Goal: Task Accomplishment & Management: Complete application form

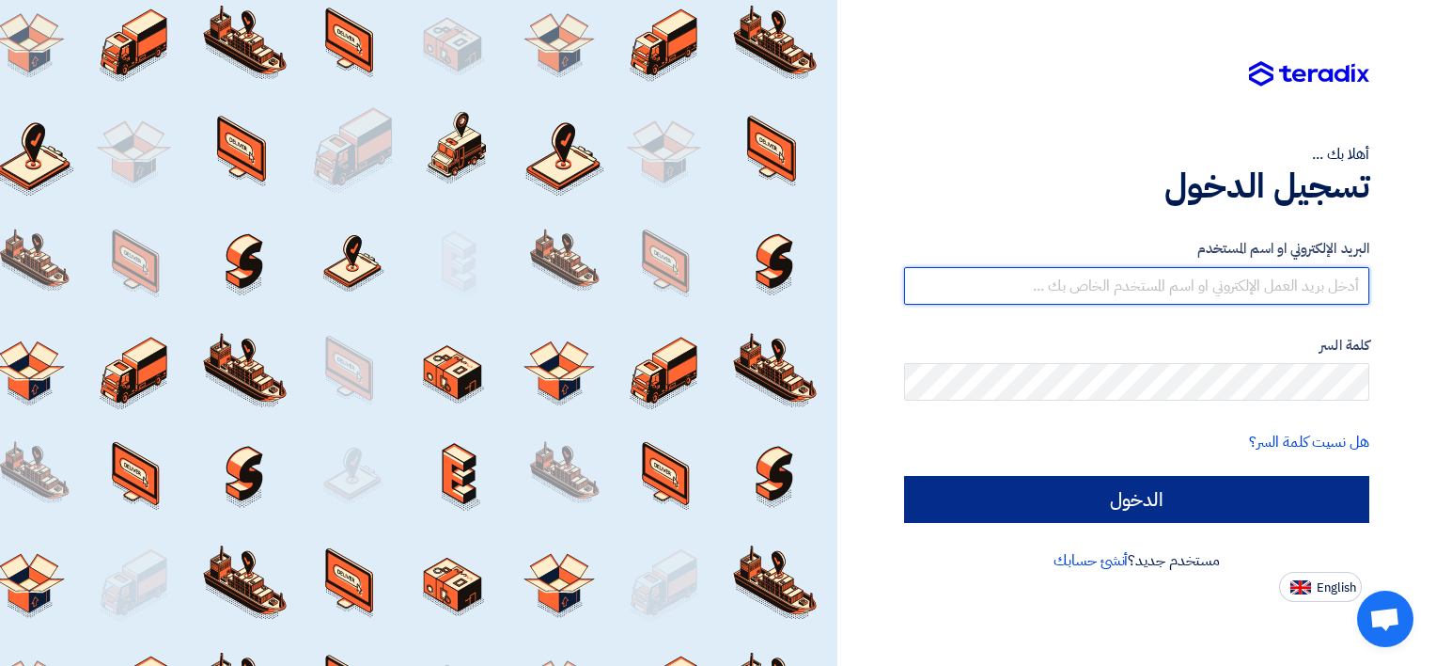
type input "[EMAIL_ADDRESS][DOMAIN_NAME]"
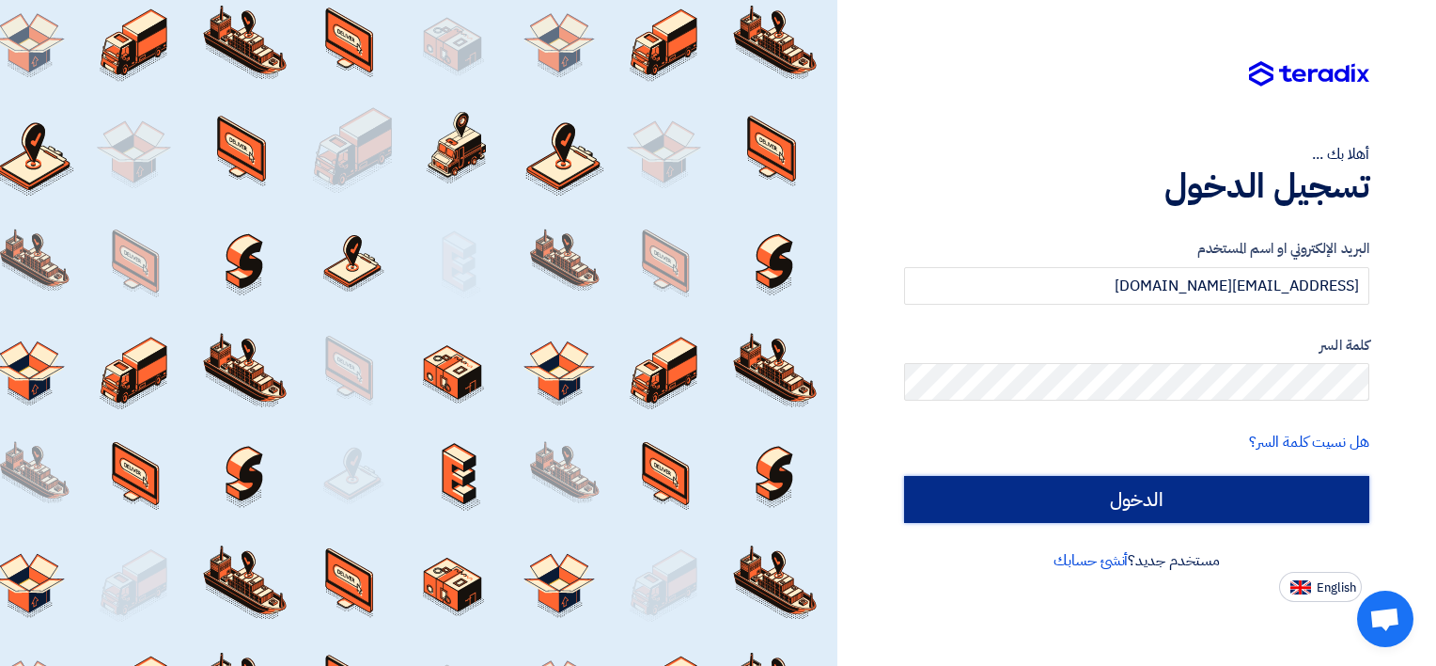
click at [1046, 496] on input "الدخول" at bounding box center [1136, 499] width 465 height 47
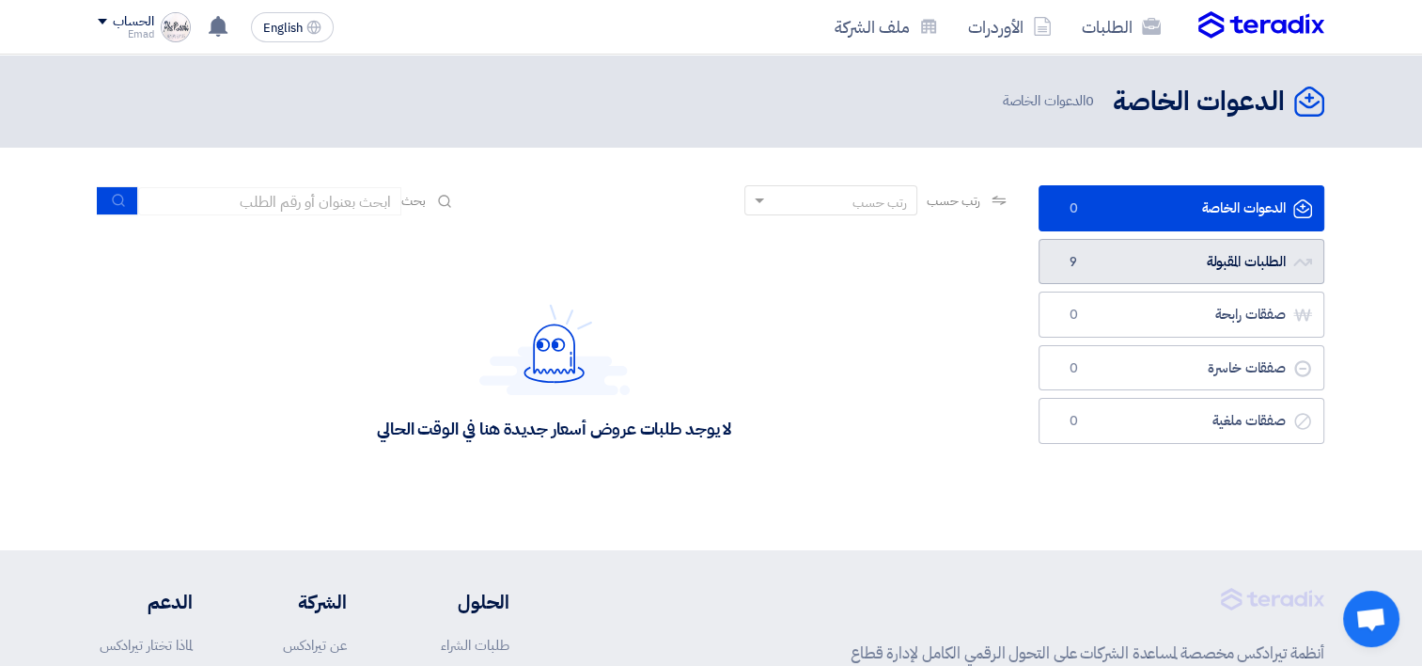
click at [1066, 248] on link "الطلبات المقبولة الطلبات المقبولة 9" at bounding box center [1182, 262] width 286 height 46
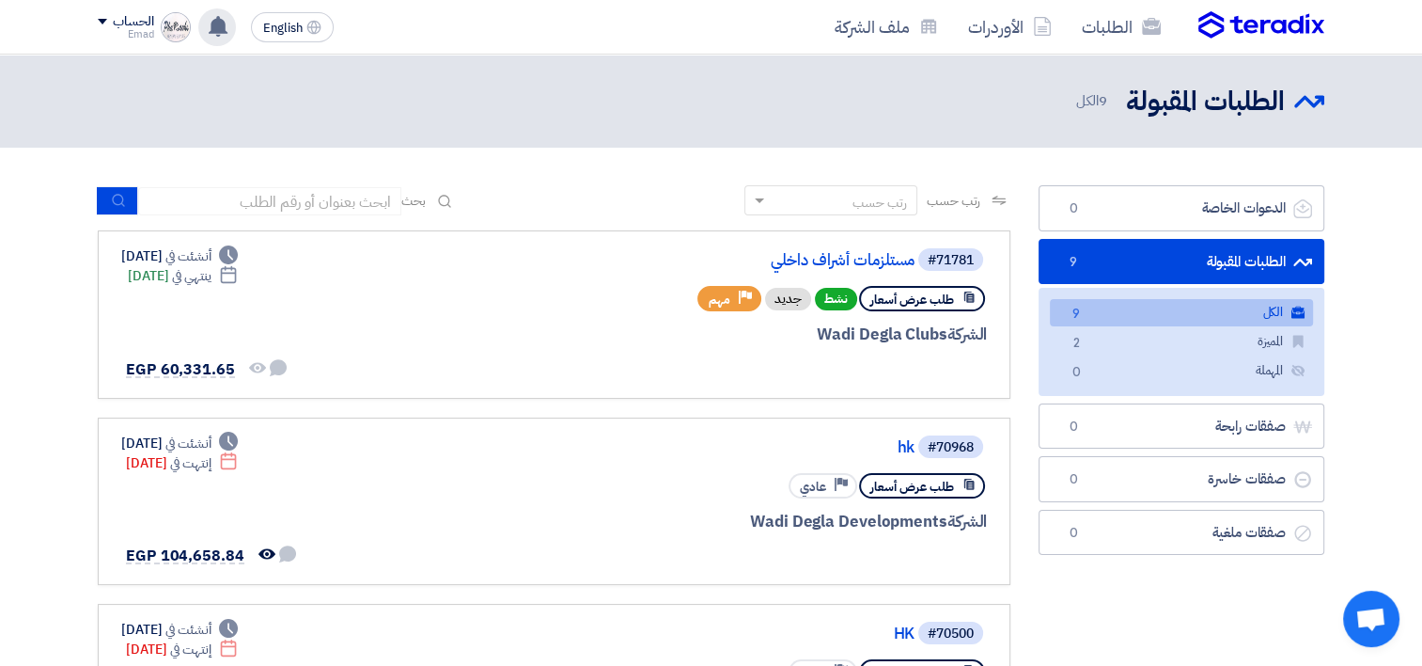
click at [216, 29] on use at bounding box center [218, 26] width 19 height 21
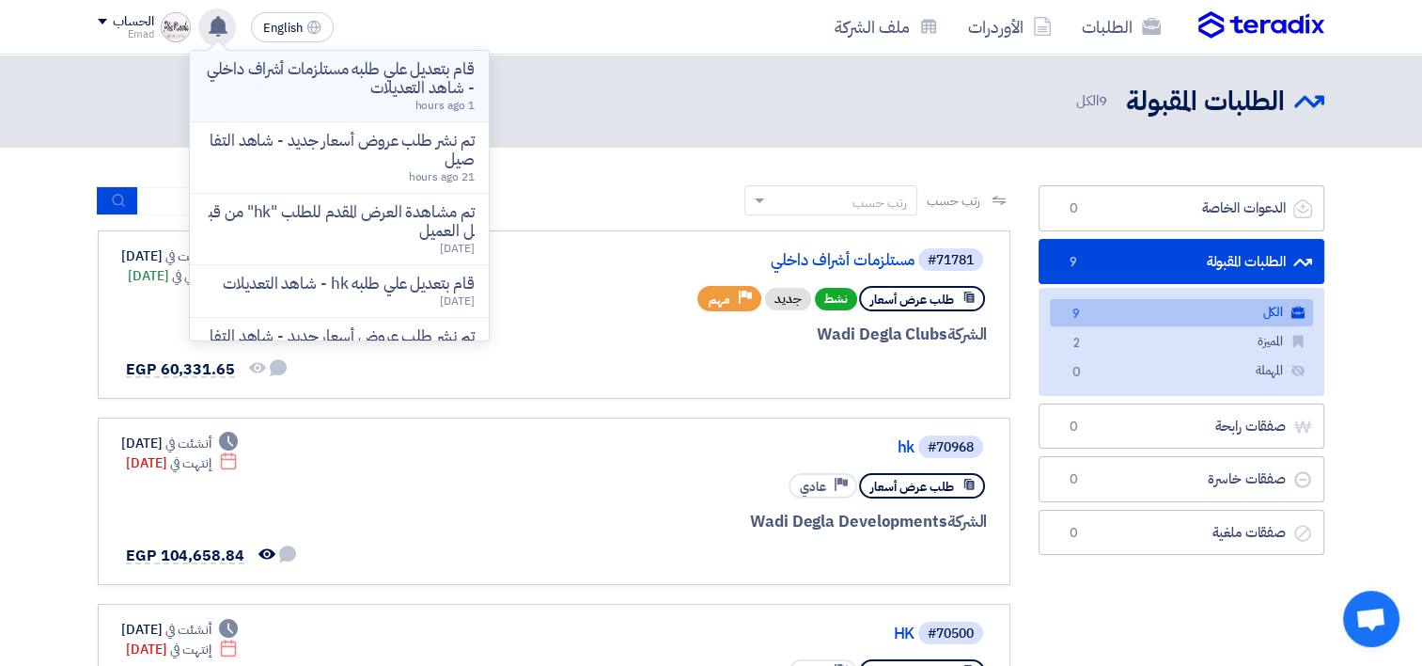
click at [255, 73] on p "قام بتعديل علي طلبه مستلزمات أشراف داخلي - شاهد التعديلات" at bounding box center [339, 79] width 269 height 38
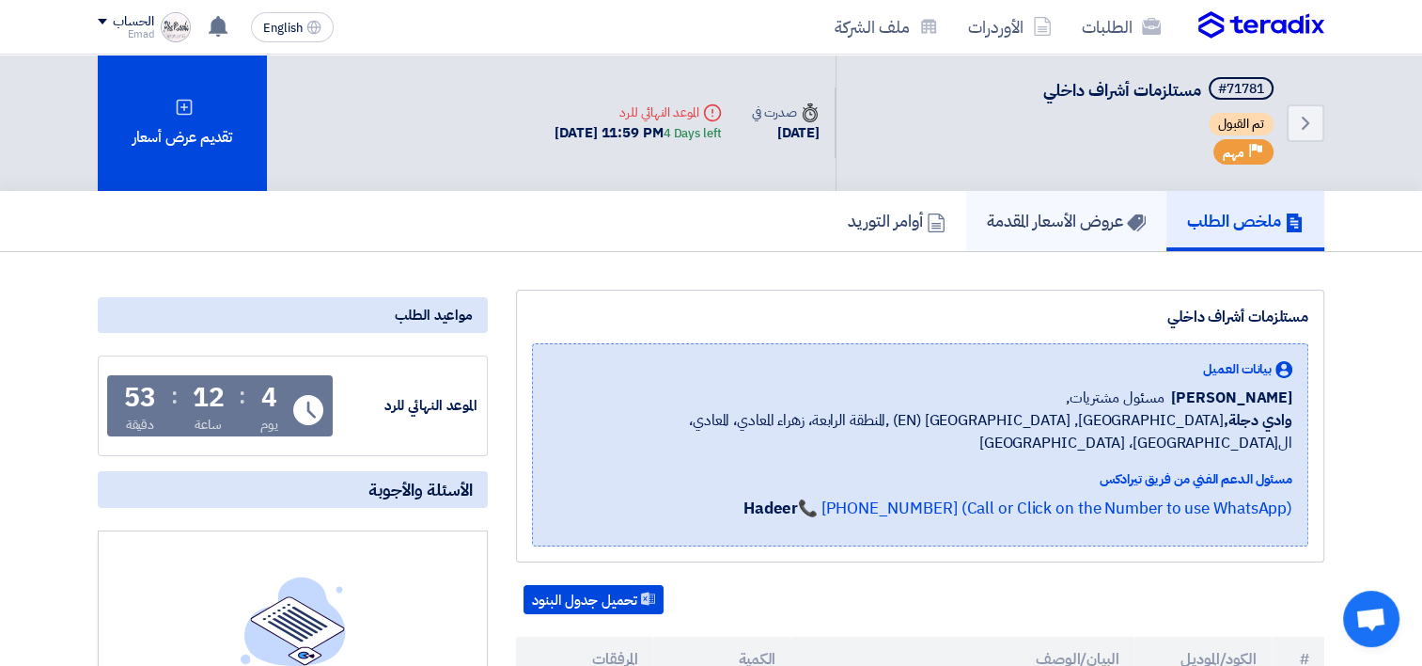
click at [1004, 227] on h5 "عروض الأسعار المقدمة" at bounding box center [1066, 221] width 159 height 22
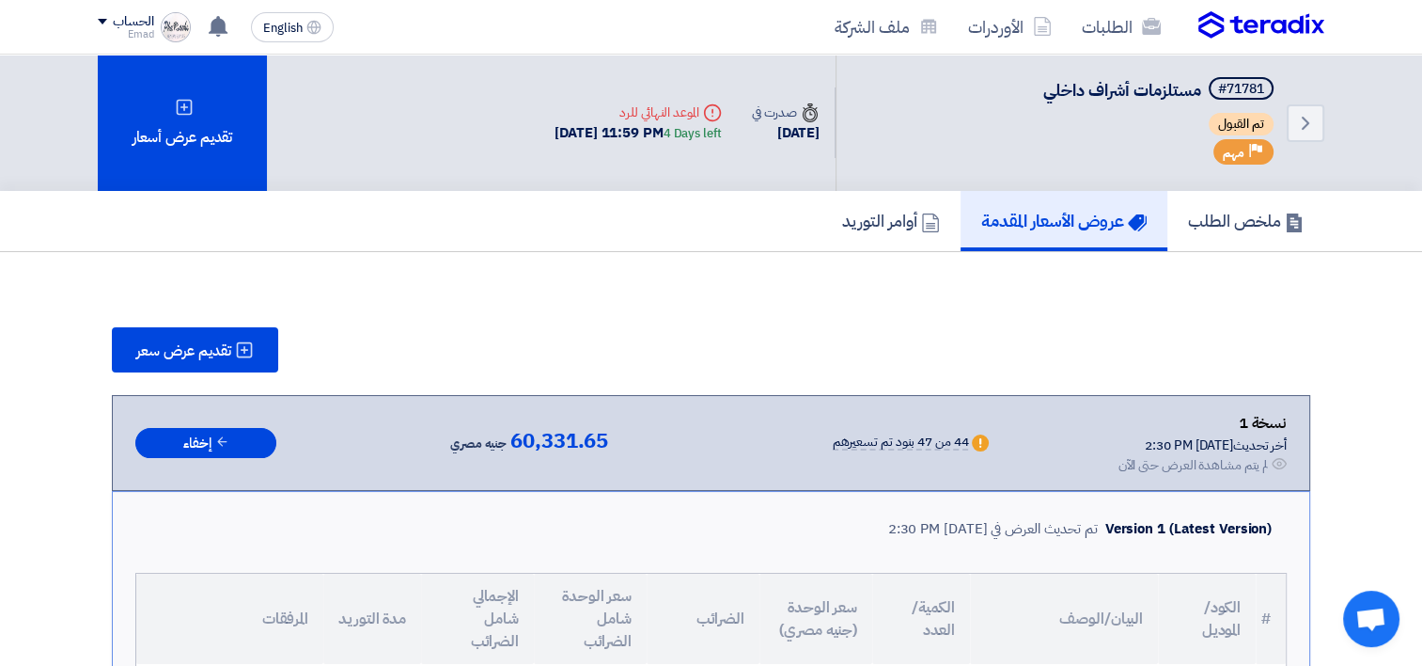
click at [1004, 227] on h5 "عروض الأسعار المقدمة" at bounding box center [1063, 221] width 165 height 22
click at [1182, 228] on link "ملخص الطلب" at bounding box center [1246, 221] width 157 height 60
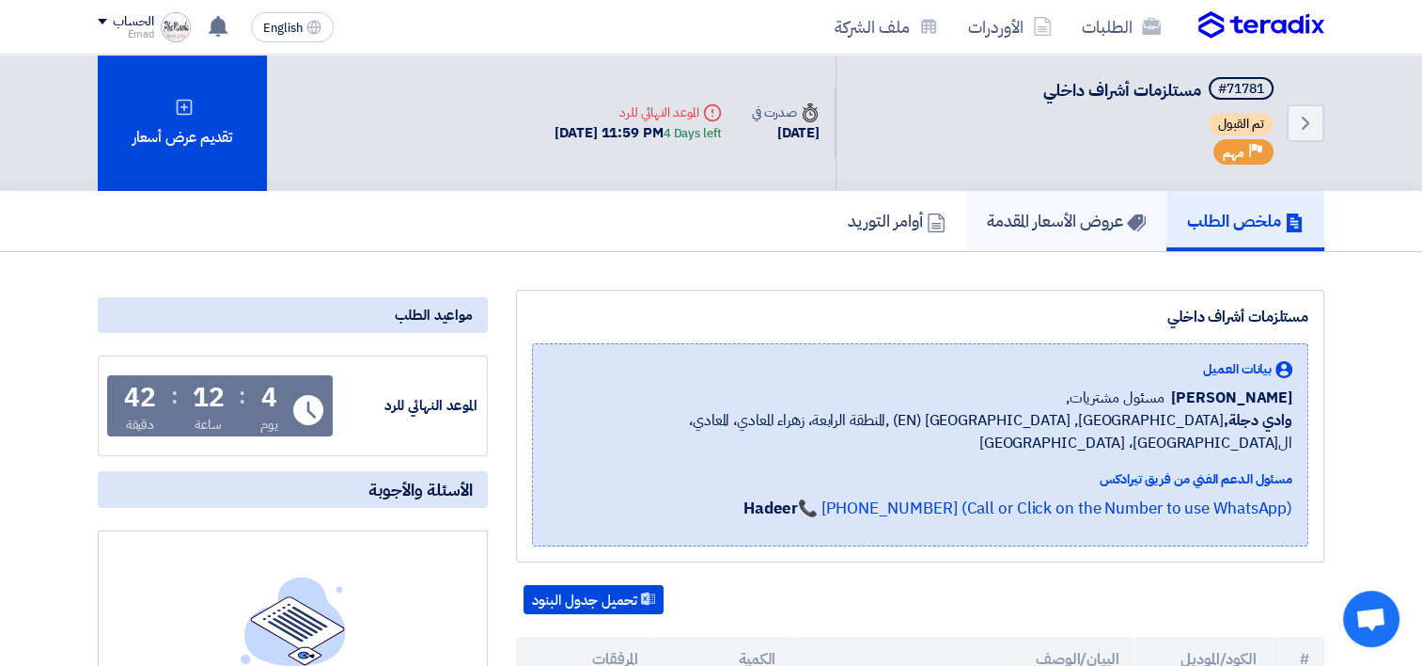
click at [1084, 225] on h5 "عروض الأسعار المقدمة" at bounding box center [1066, 221] width 159 height 22
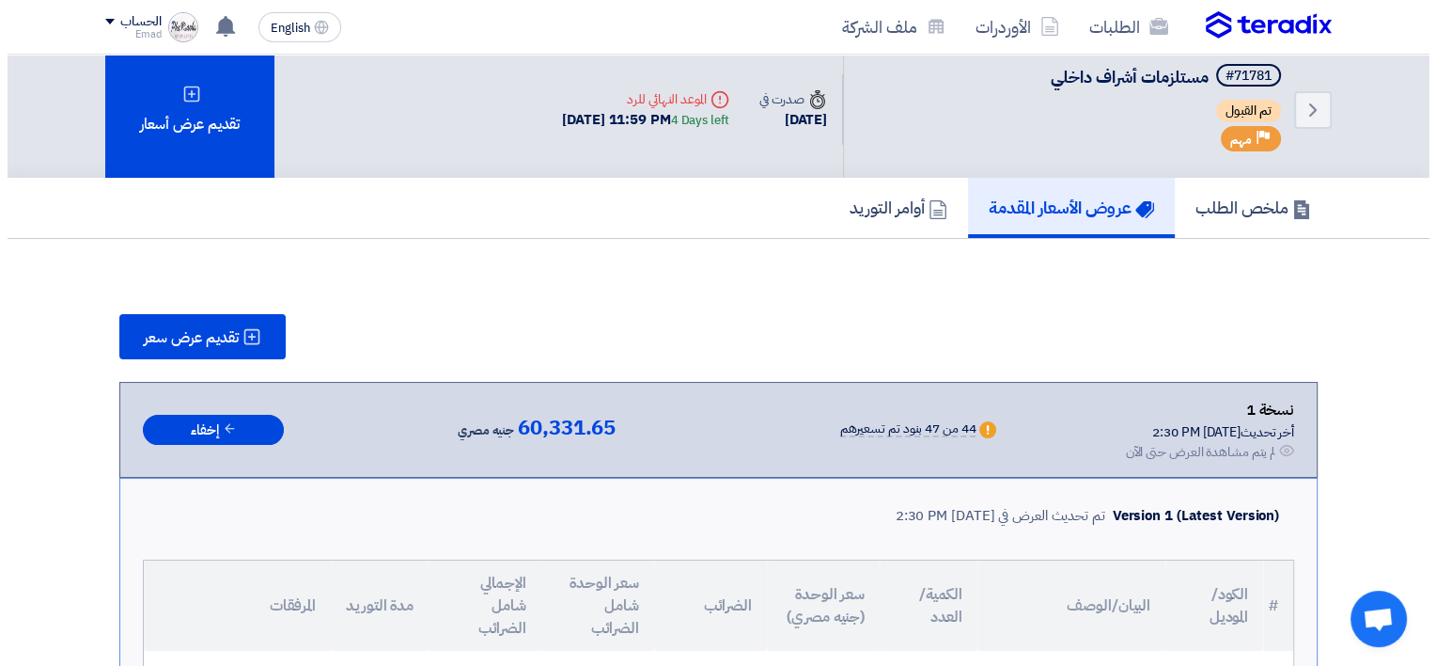
scroll to position [8, 0]
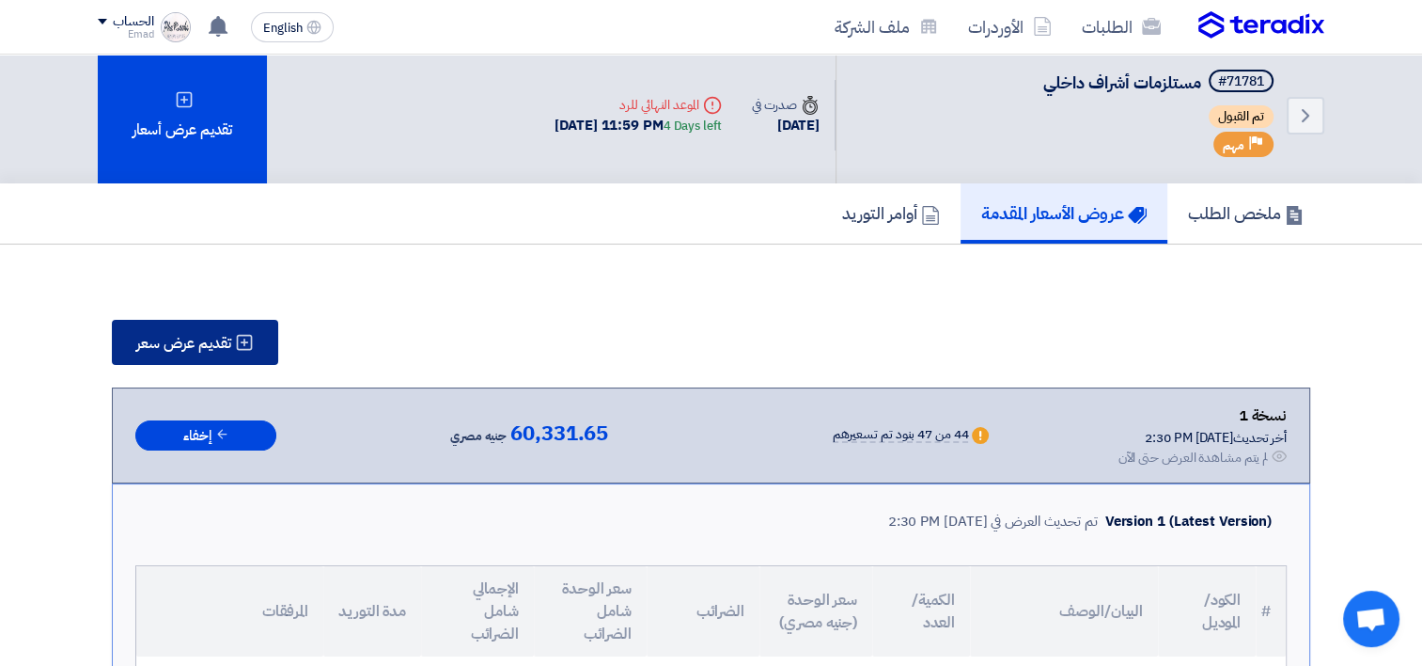
click at [262, 338] on button "تقديم عرض سعر" at bounding box center [195, 342] width 166 height 45
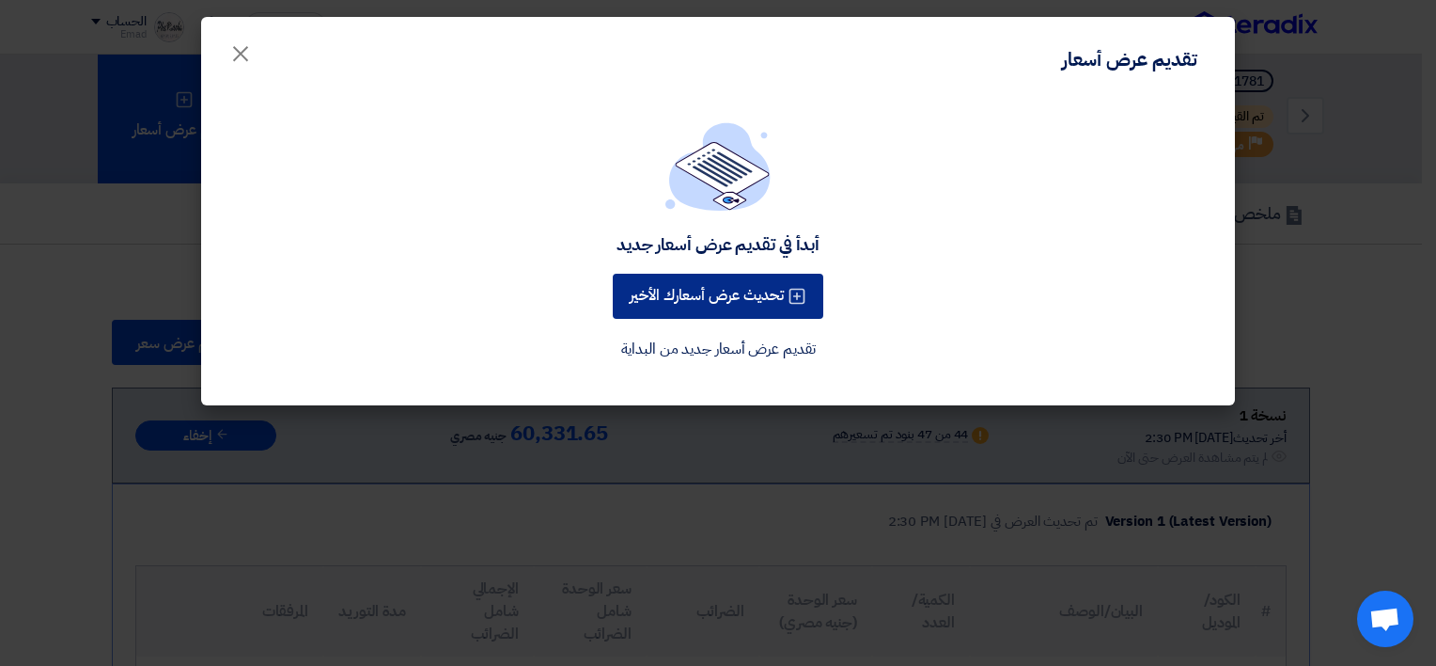
click at [718, 303] on button "تحديث عرض أسعارك الأخير" at bounding box center [718, 296] width 211 height 45
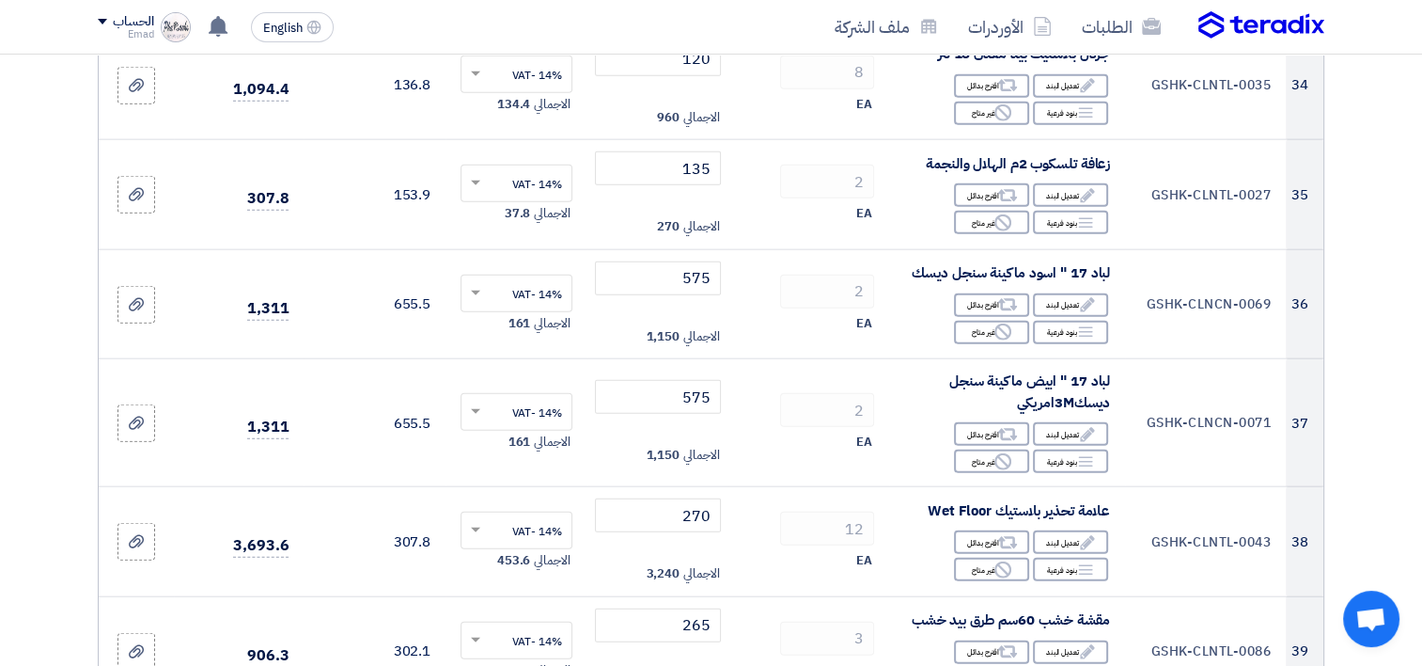
scroll to position [4389, 0]
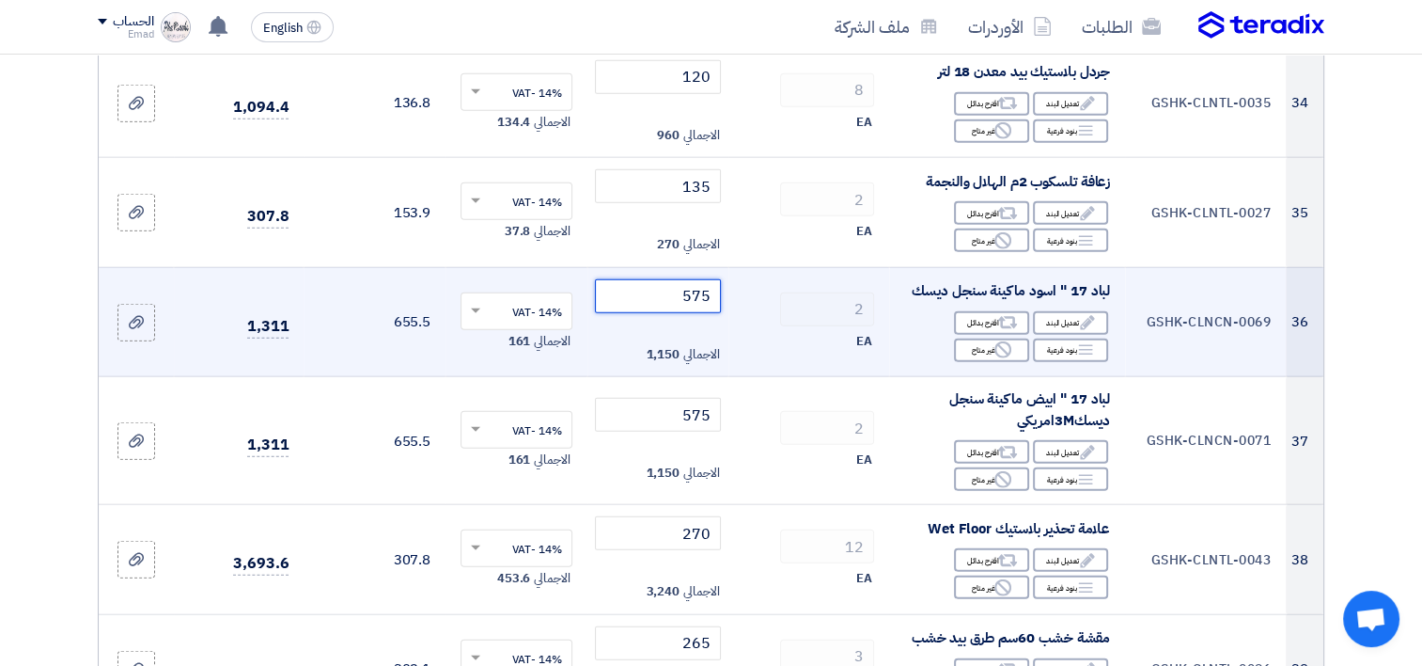
click at [699, 313] on input "575" at bounding box center [658, 296] width 127 height 34
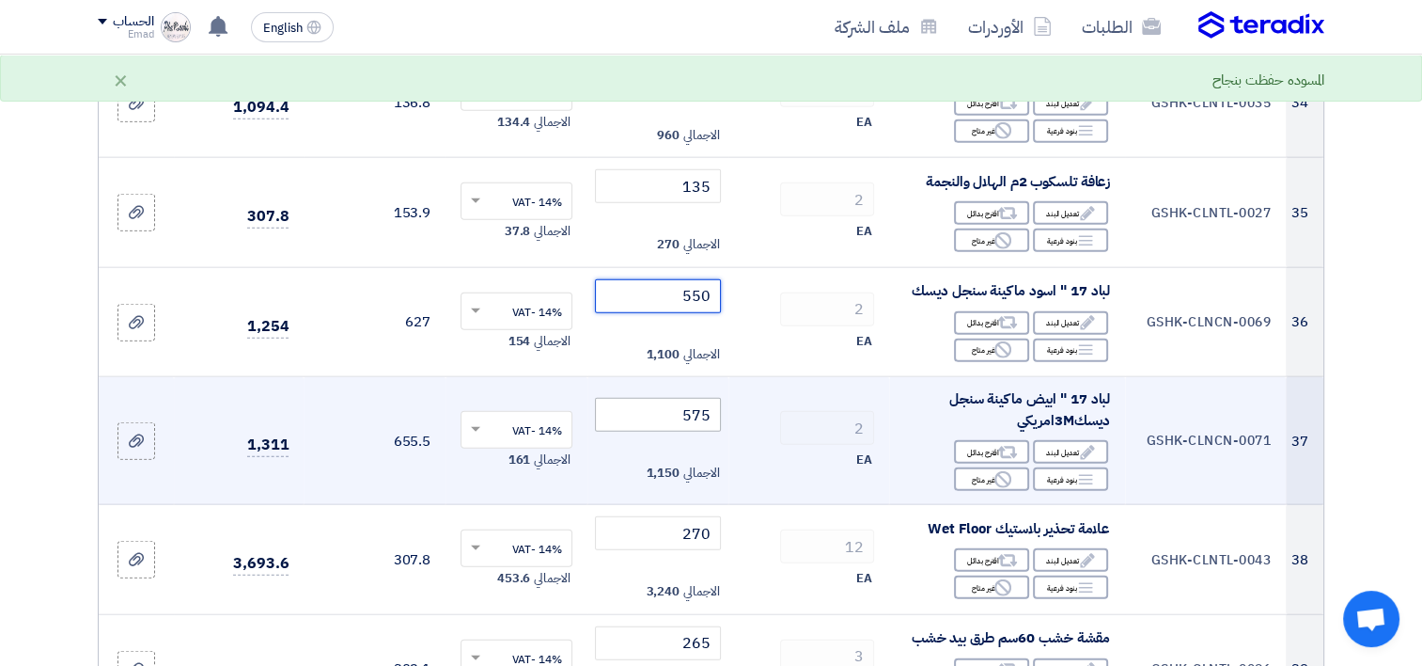
type input "550"
click at [688, 414] on input "575" at bounding box center [658, 415] width 127 height 34
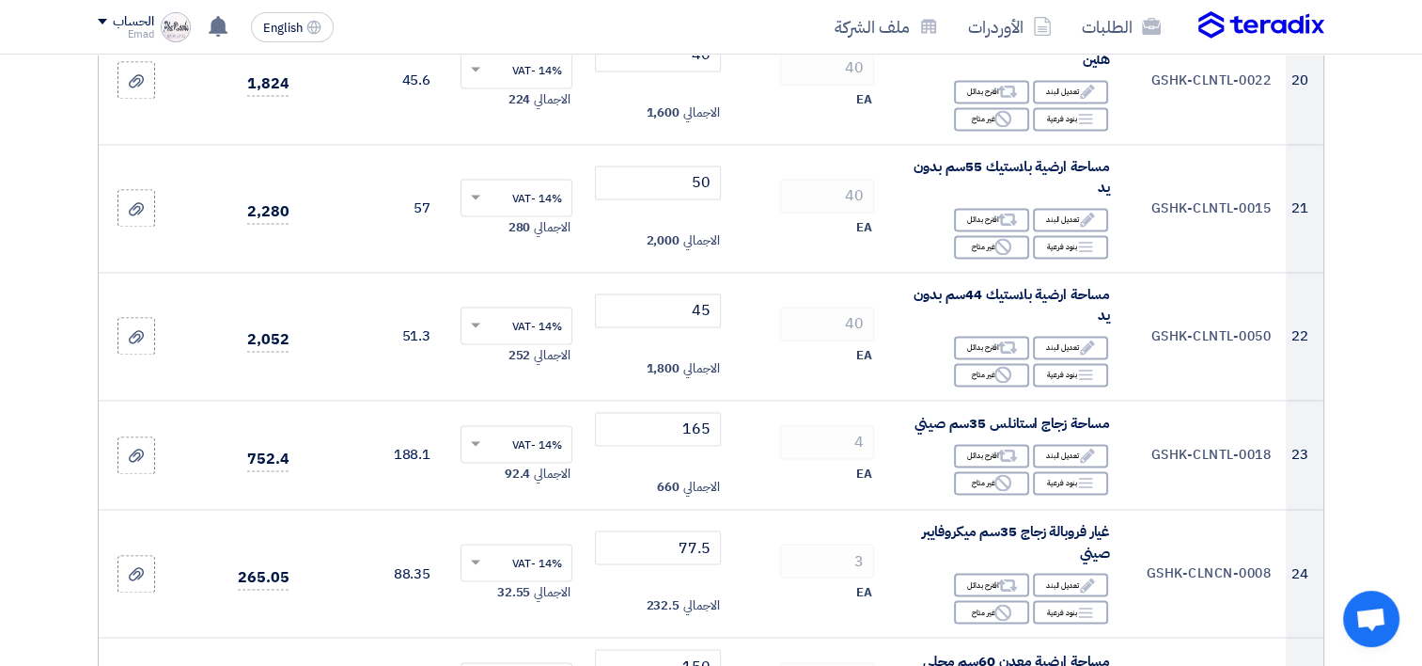
scroll to position [2789, 0]
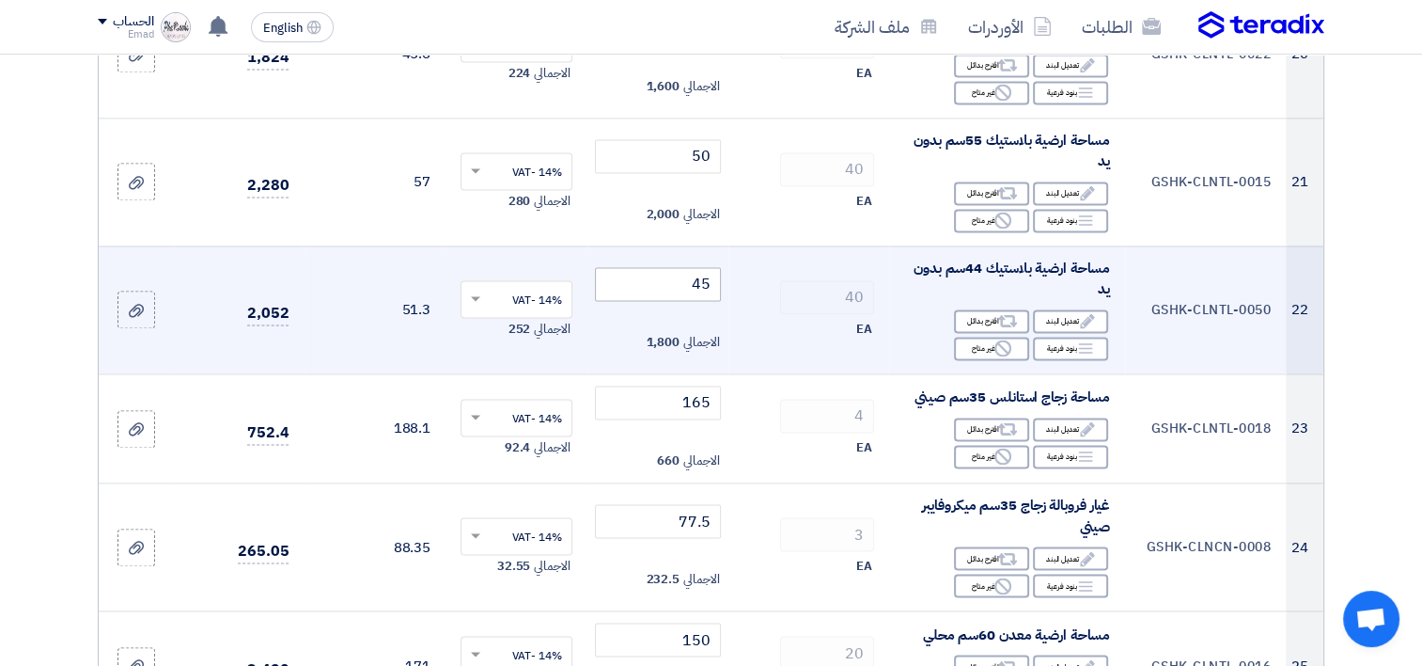
type input "550"
click at [703, 294] on input "45" at bounding box center [658, 284] width 127 height 34
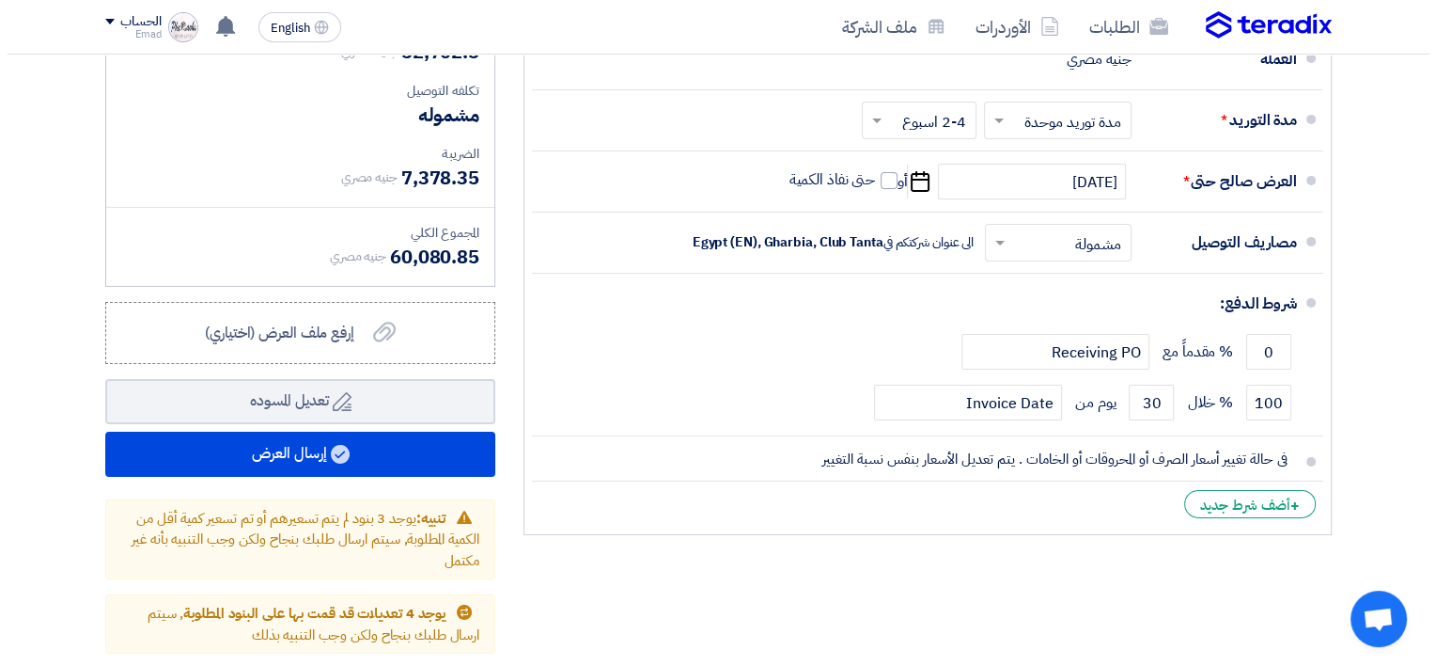
scroll to position [6183, 0]
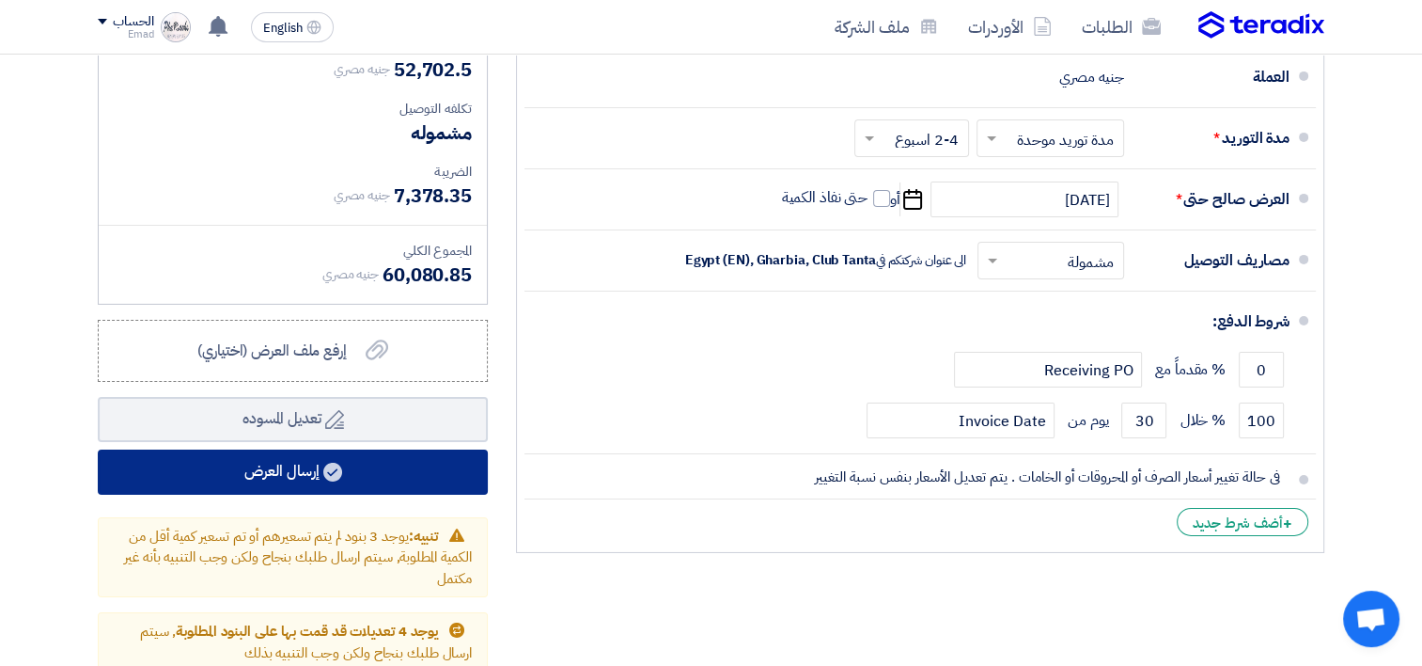
type input "42"
click at [424, 494] on button "إرسال العرض" at bounding box center [293, 471] width 390 height 45
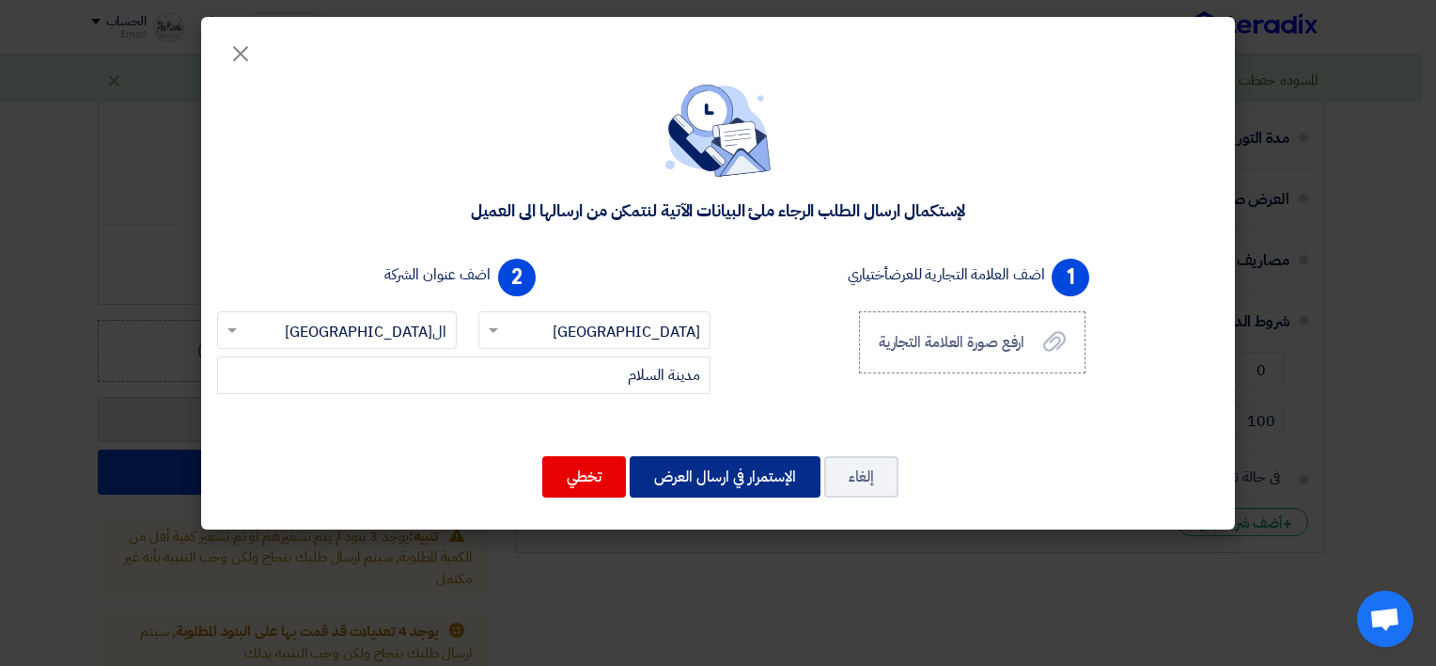
click at [688, 488] on button "الإستمرار في ارسال العرض" at bounding box center [725, 476] width 191 height 41
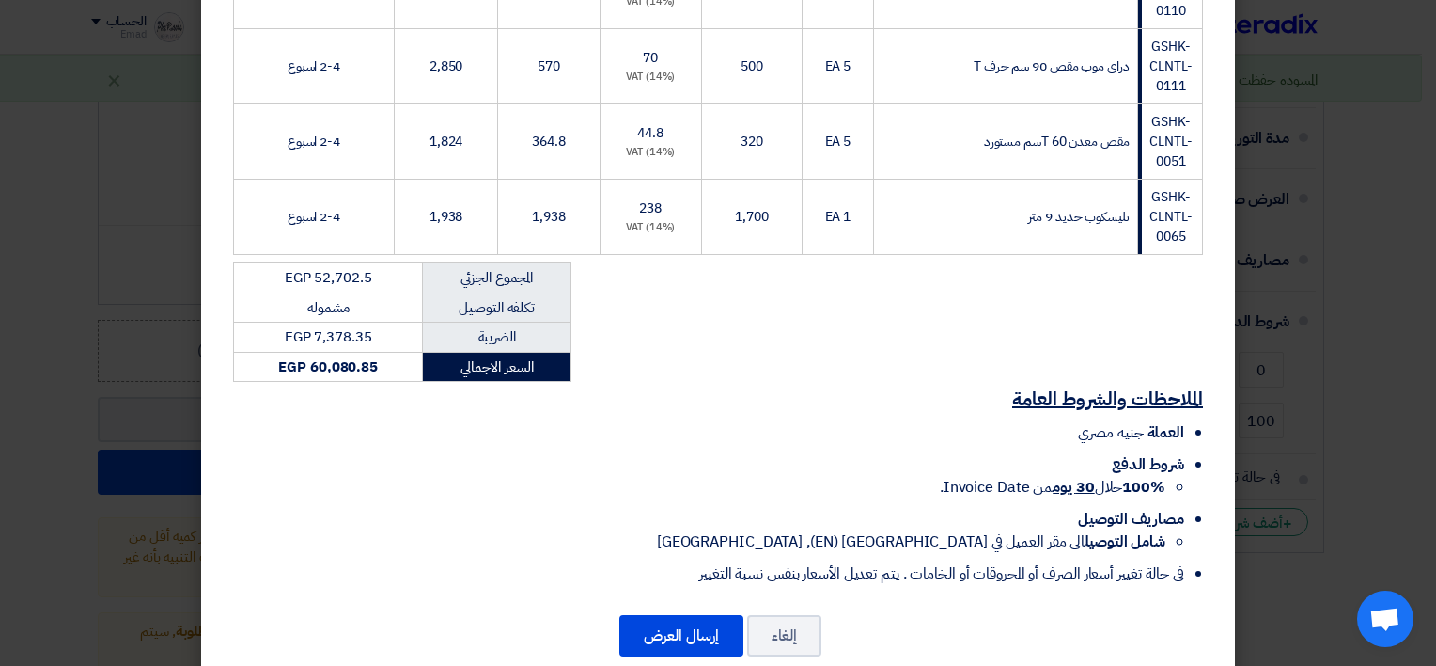
scroll to position [3665, 0]
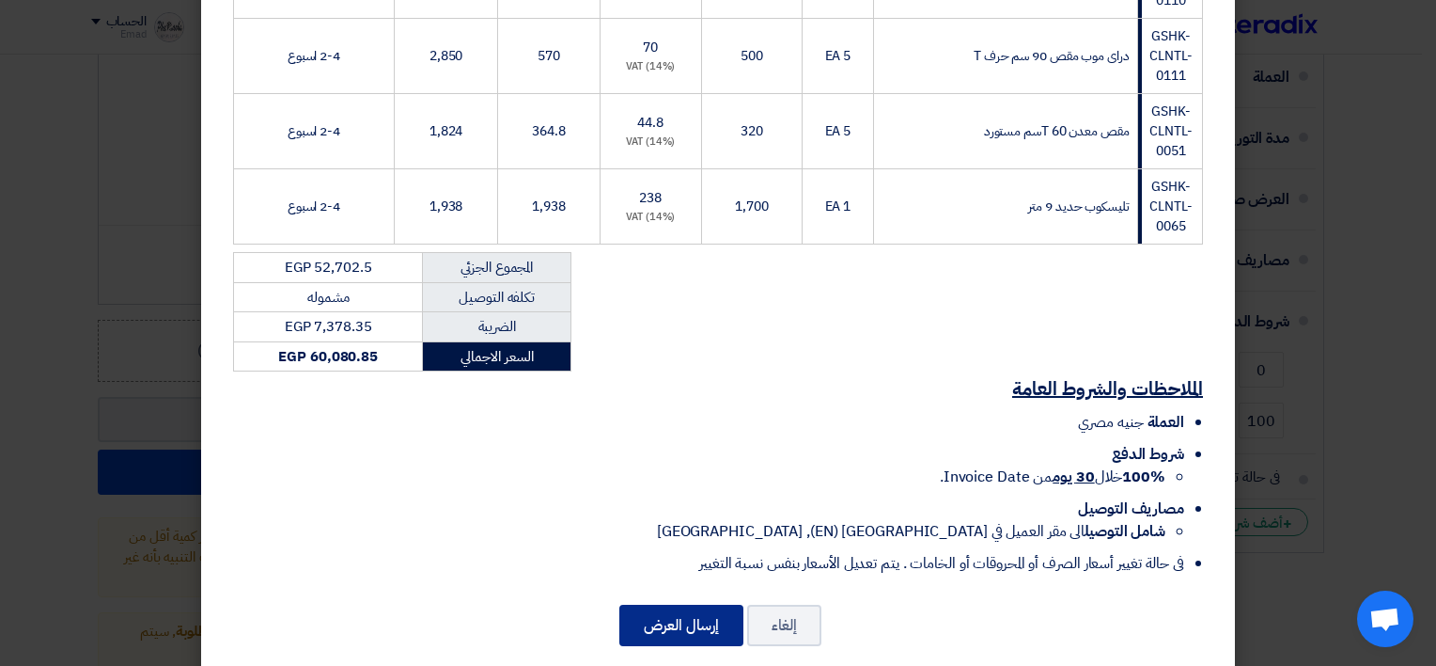
click at [651, 604] on button "إرسال العرض" at bounding box center [682, 624] width 124 height 41
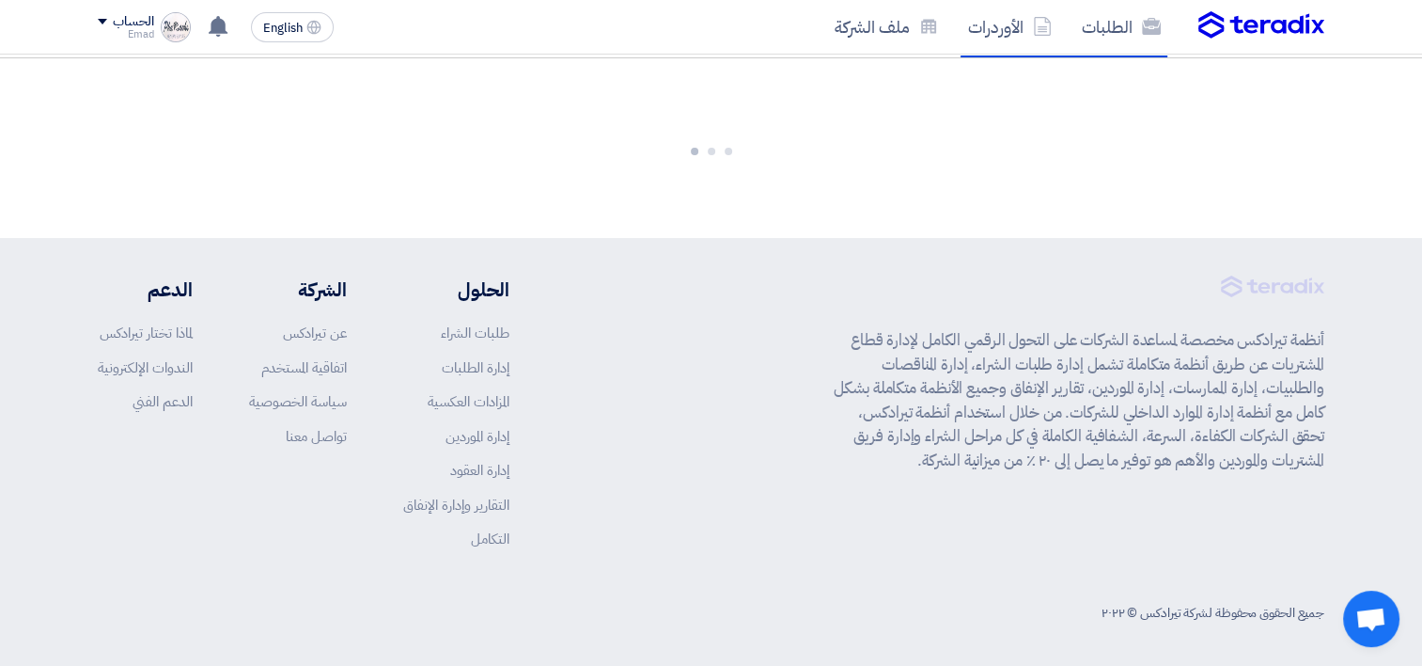
scroll to position [4403, 0]
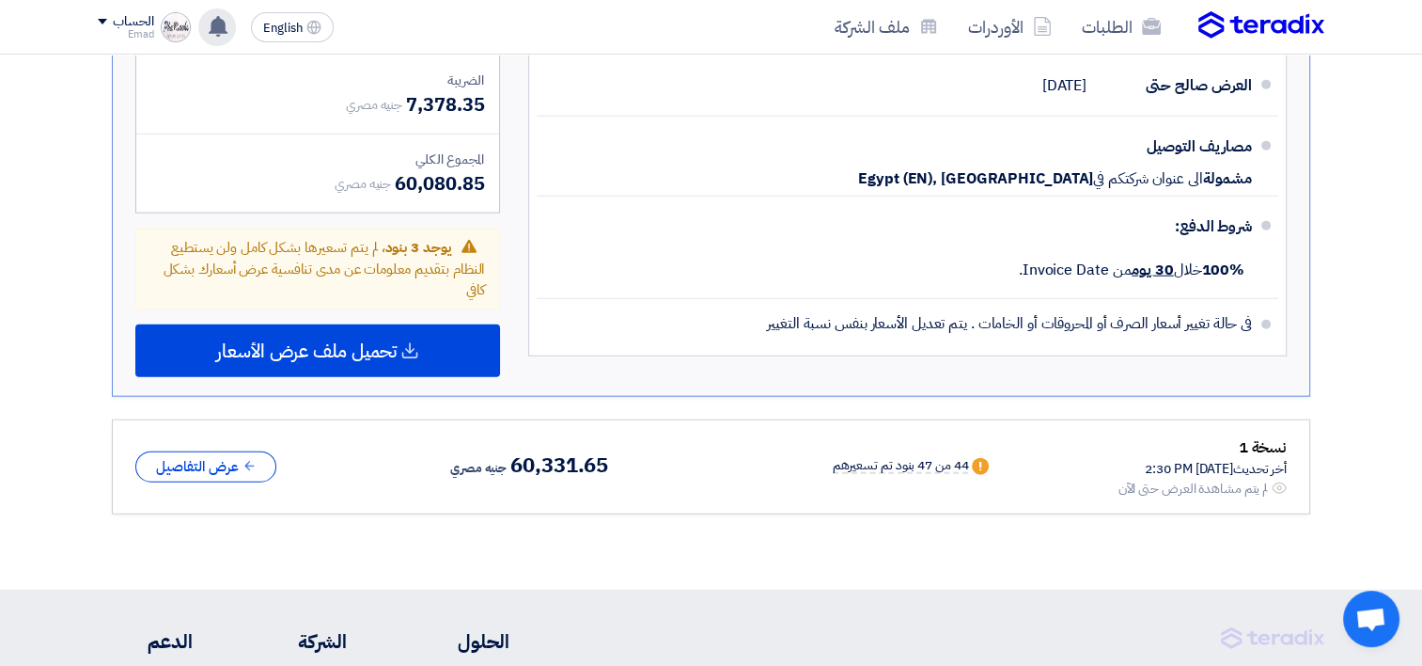
click at [218, 26] on use at bounding box center [218, 26] width 19 height 21
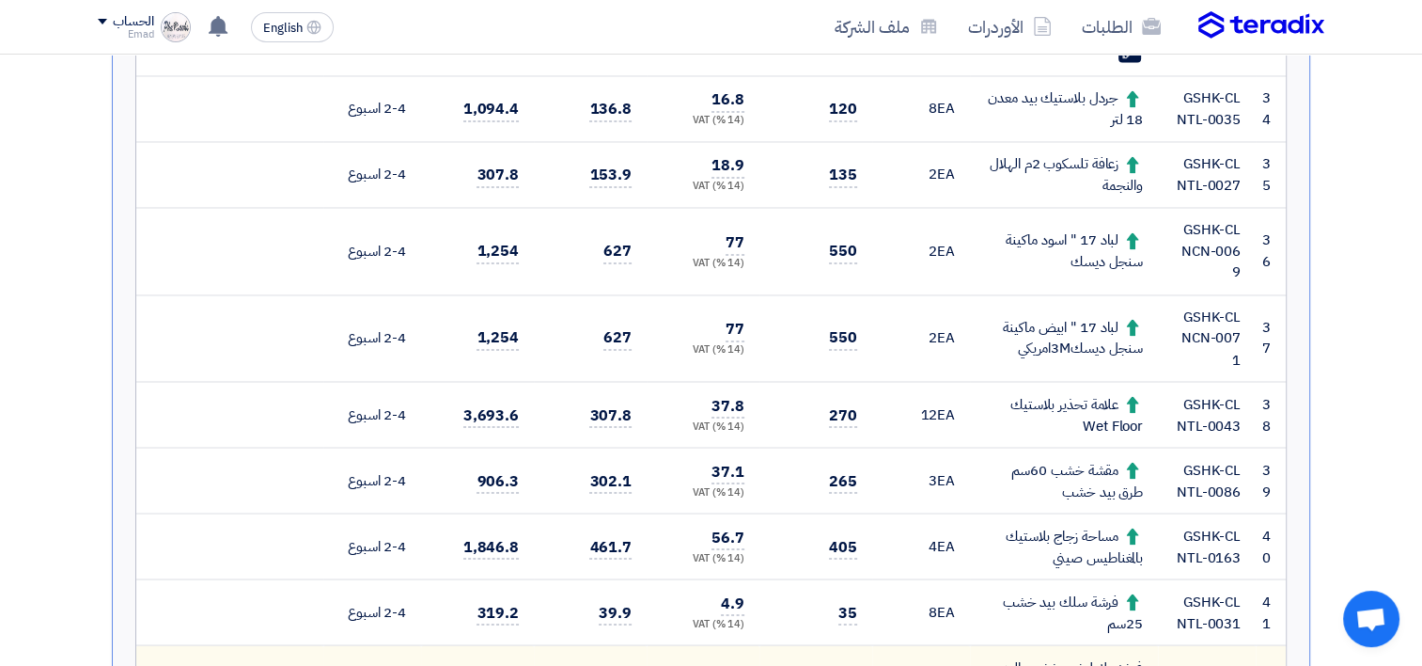
scroll to position [1564, 0]
